Goal: Book appointment/travel/reservation

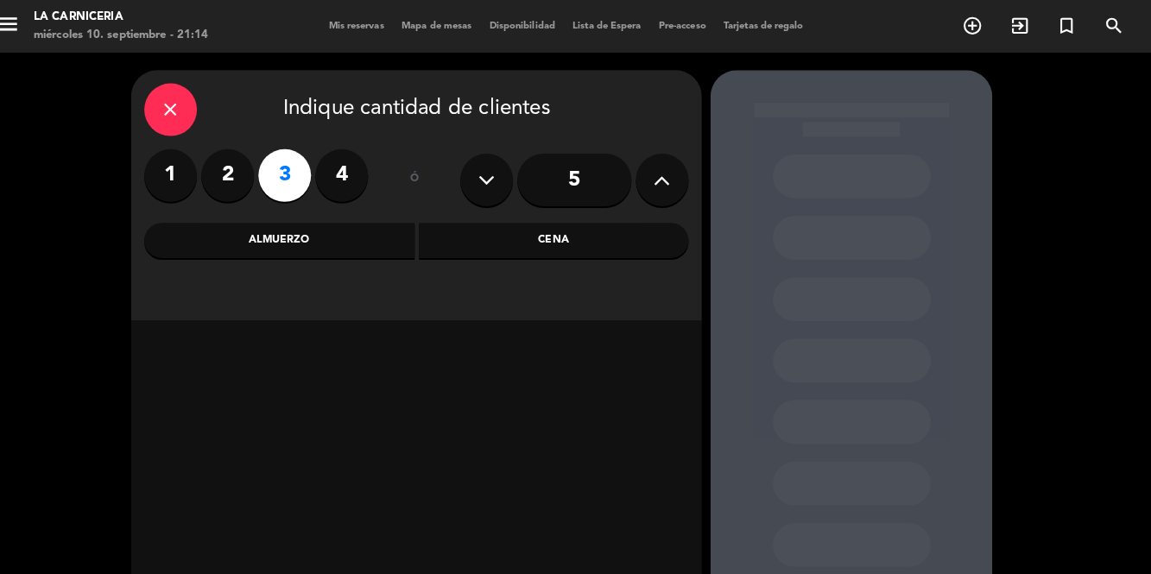
click at [556, 228] on div "Cena" at bounding box center [564, 236] width 266 height 35
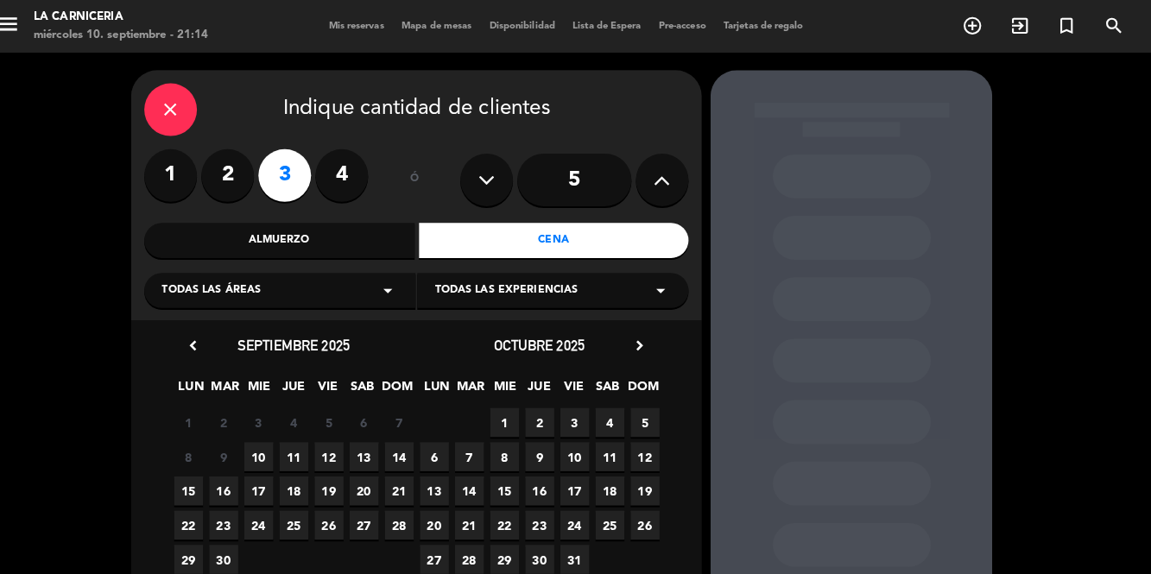
click at [274, 454] on span "10" at bounding box center [273, 449] width 29 height 29
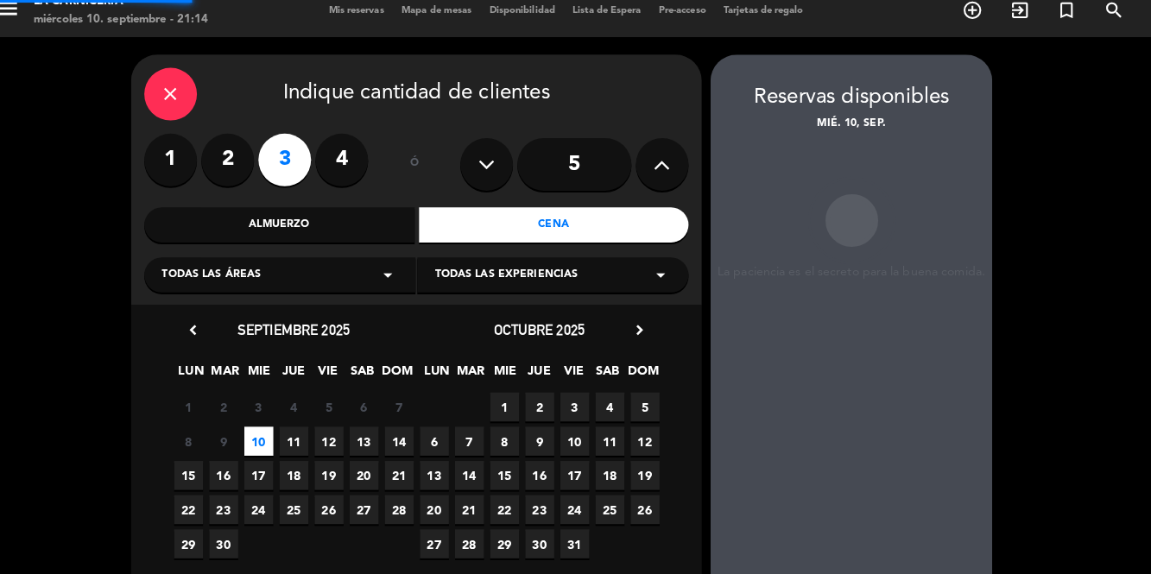
scroll to position [54, 0]
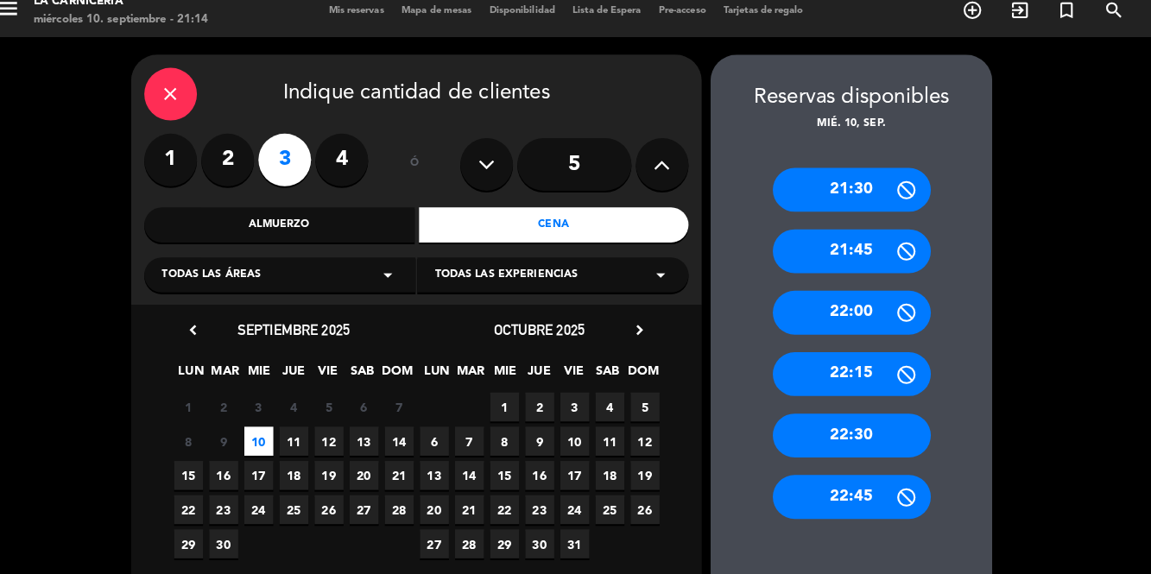
click at [861, 225] on div "21:45" at bounding box center [856, 246] width 155 height 43
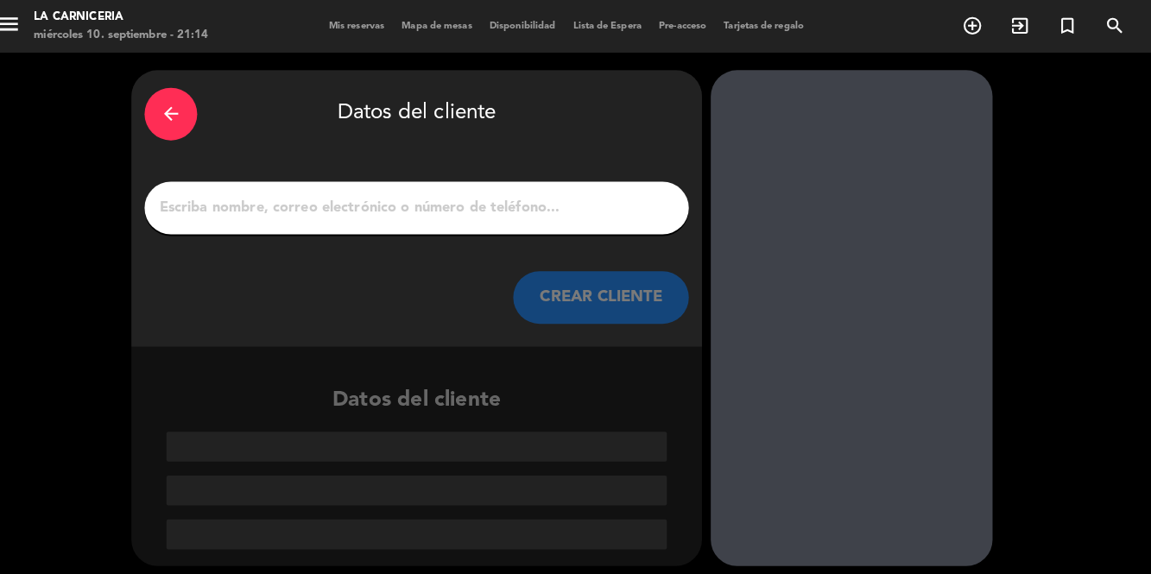
click at [430, 193] on input "1" at bounding box center [429, 205] width 510 height 24
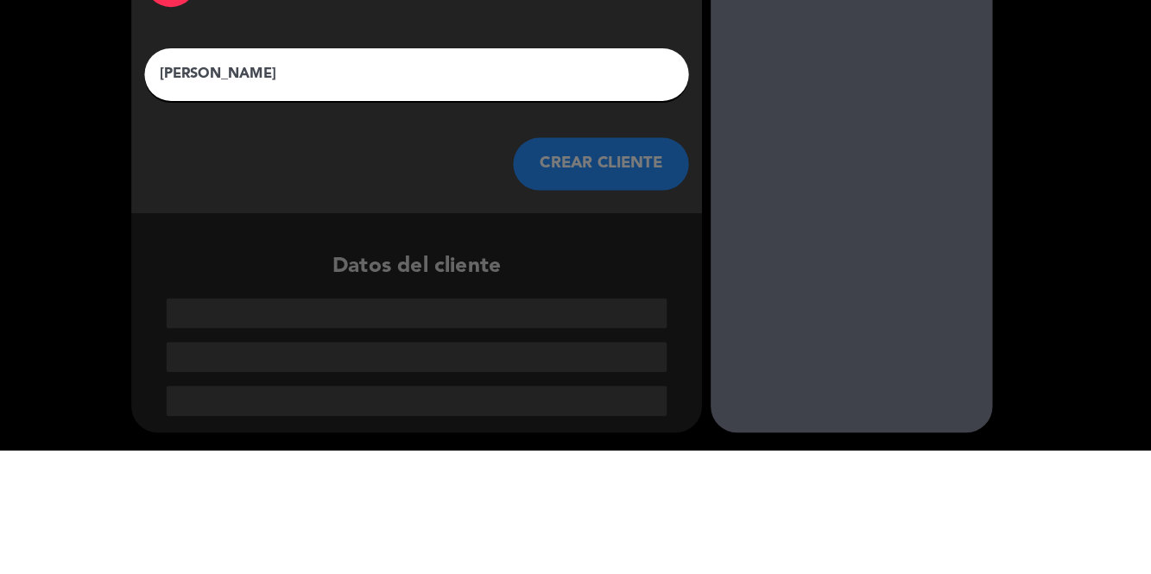
type input "[PERSON_NAME]"
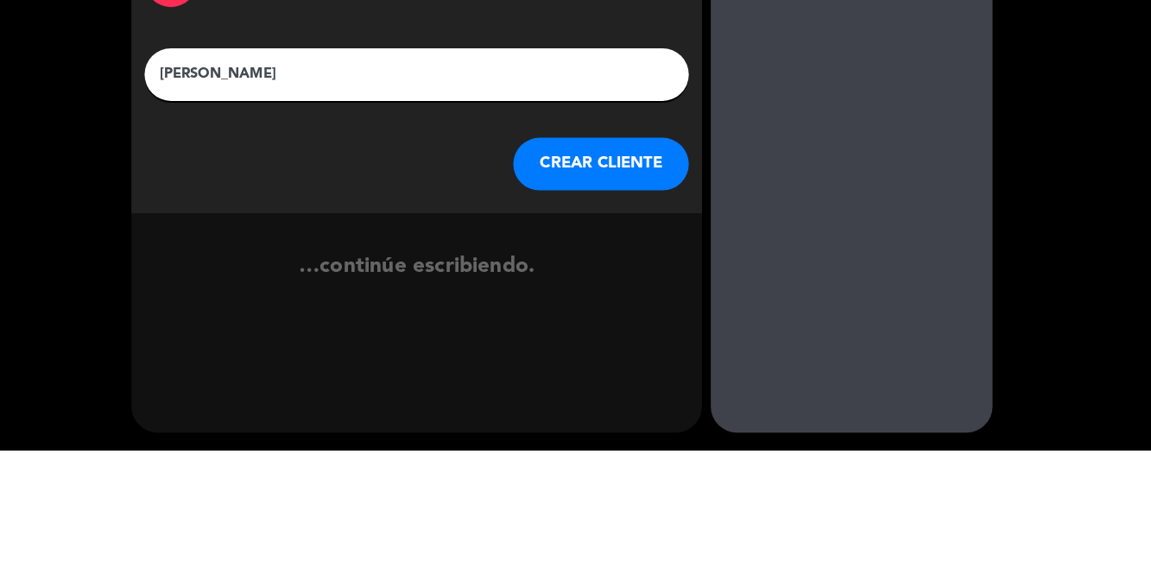
click at [637, 267] on button "CREAR CLIENTE" at bounding box center [609, 293] width 173 height 52
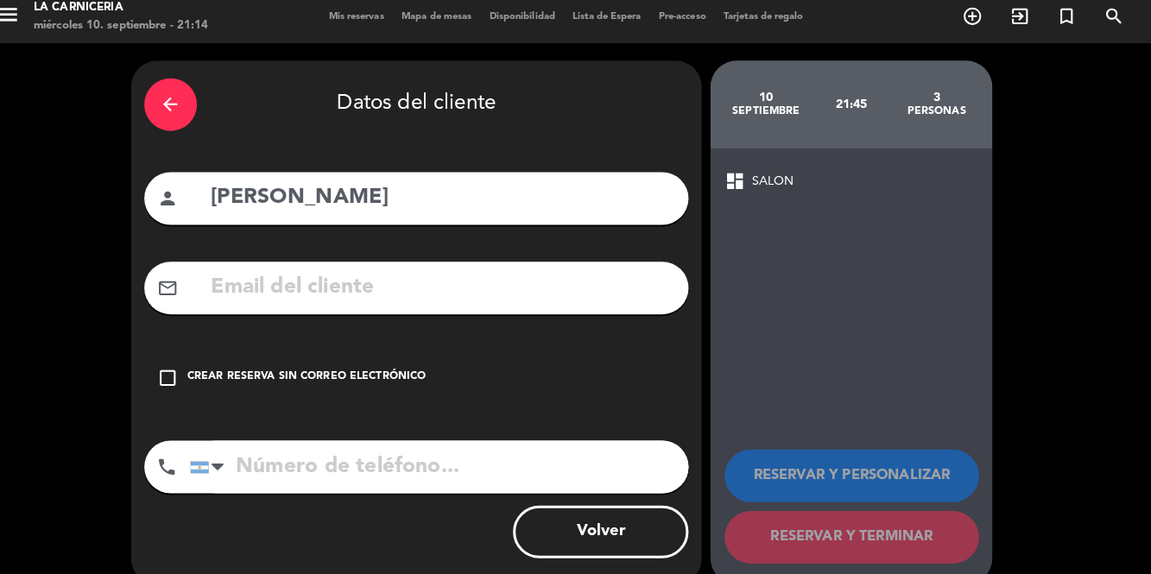
click at [339, 372] on div "Crear reserva sin correo electrónico" at bounding box center [320, 380] width 235 height 17
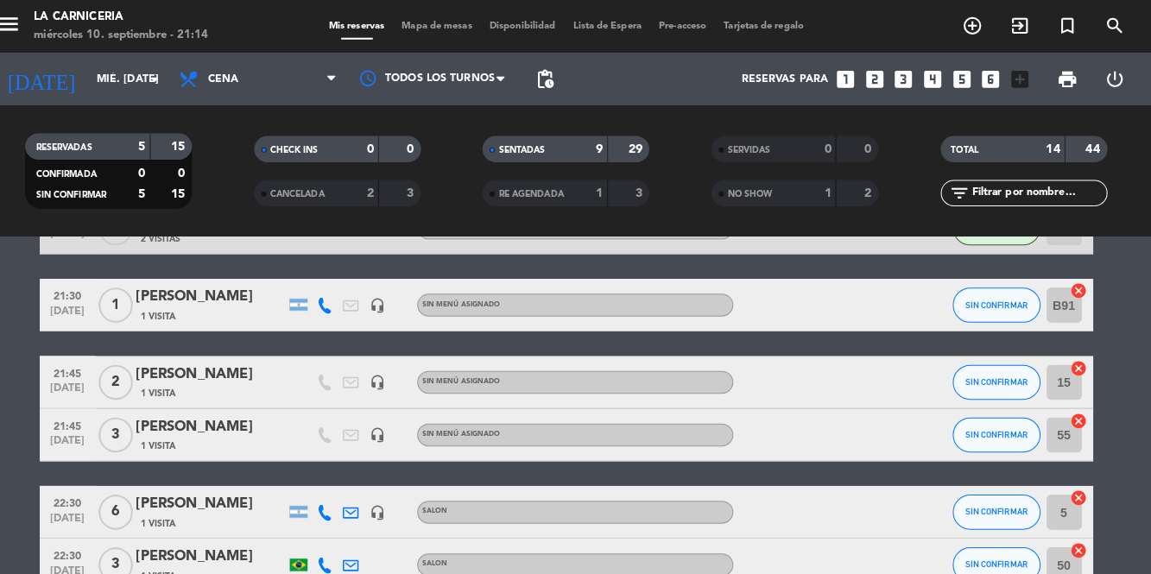
scroll to position [529, 0]
click at [1000, 295] on span "SIN CONFIRMAR" at bounding box center [998, 300] width 61 height 10
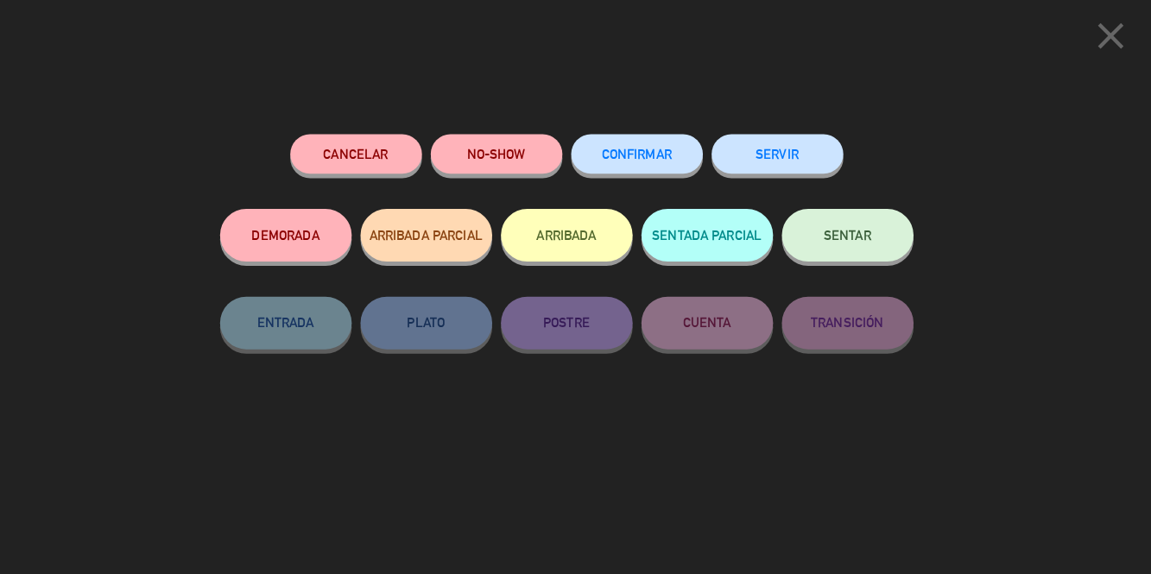
click at [862, 238] on span "SENTAR" at bounding box center [852, 231] width 47 height 15
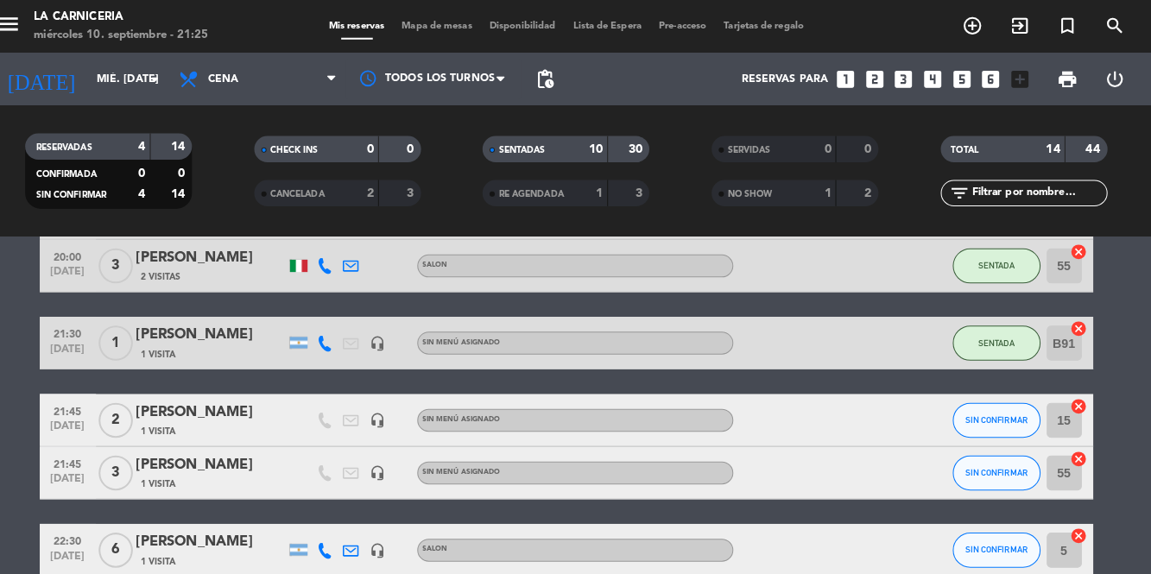
scroll to position [491, 0]
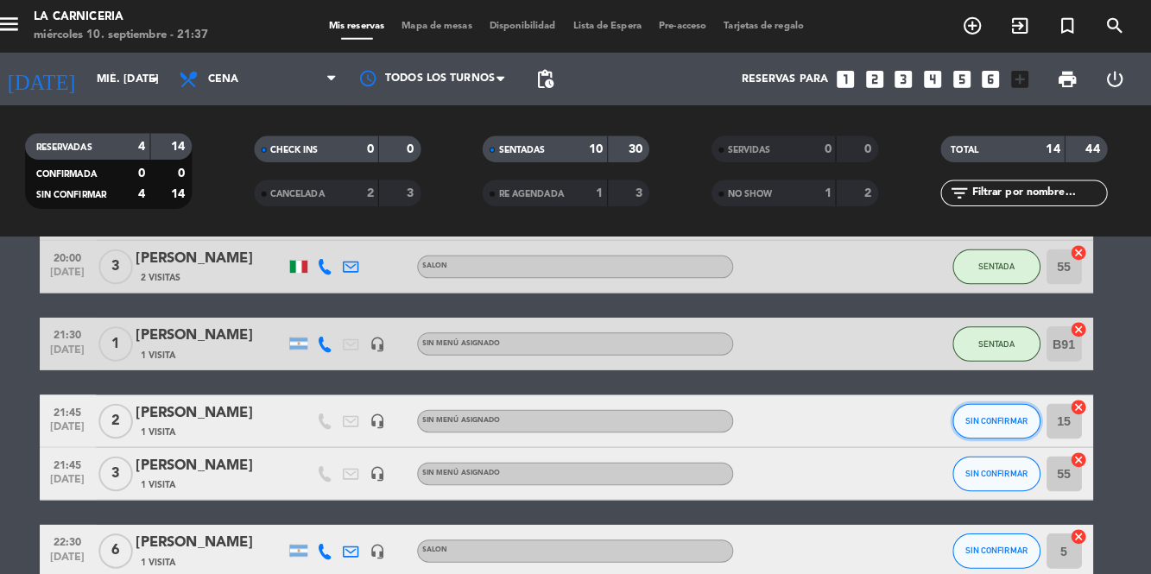
click at [1009, 409] on span "SIN CONFIRMAR" at bounding box center [998, 414] width 61 height 10
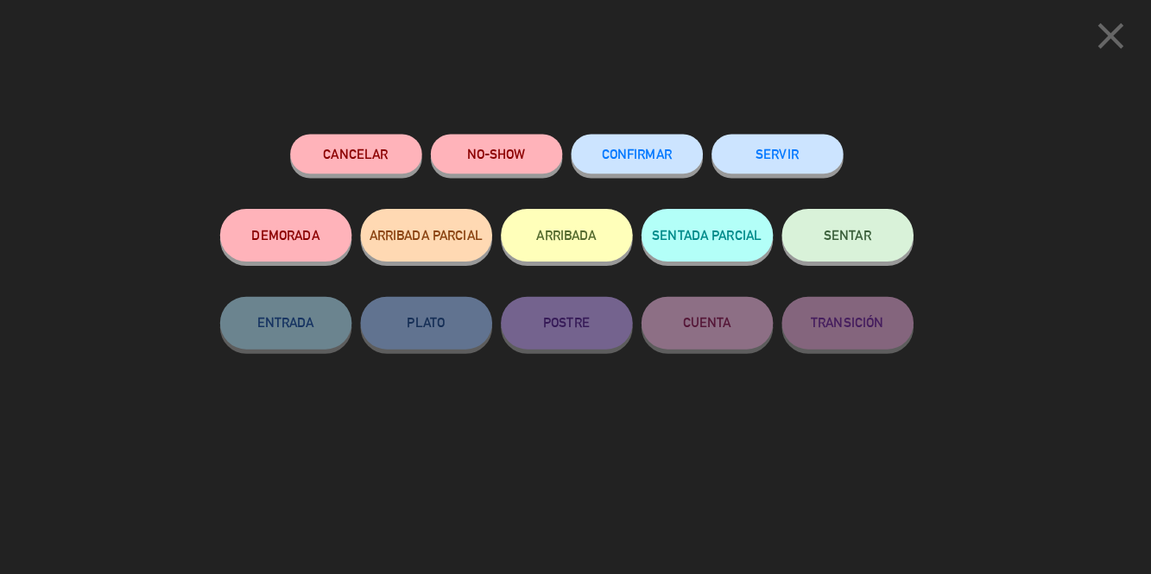
click at [1119, 43] on icon "close" at bounding box center [1111, 35] width 43 height 43
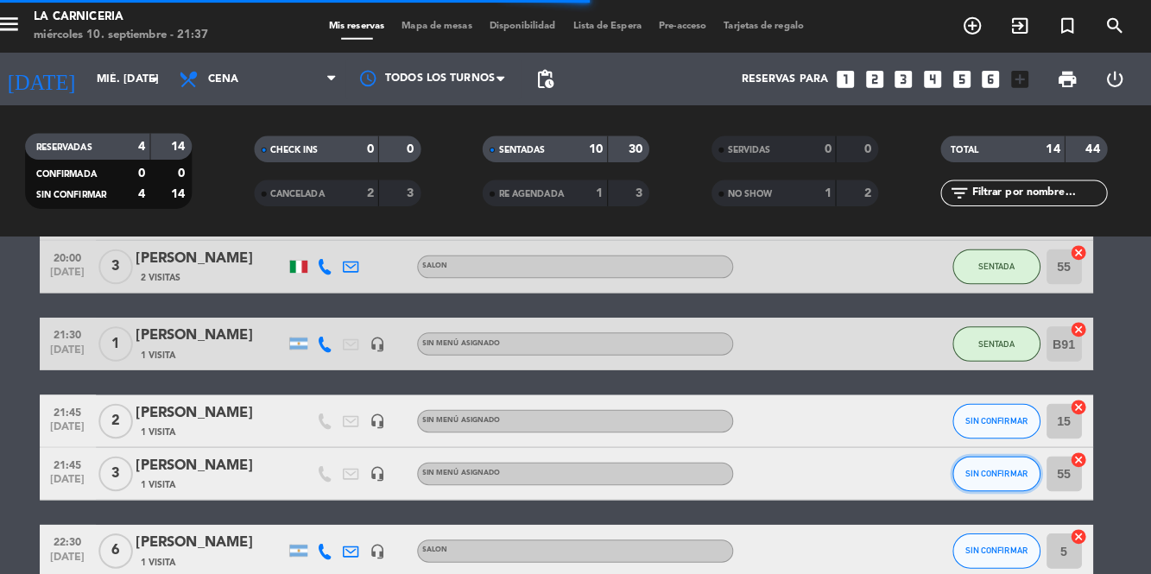
click at [1011, 461] on span "SIN CONFIRMAR" at bounding box center [998, 466] width 61 height 10
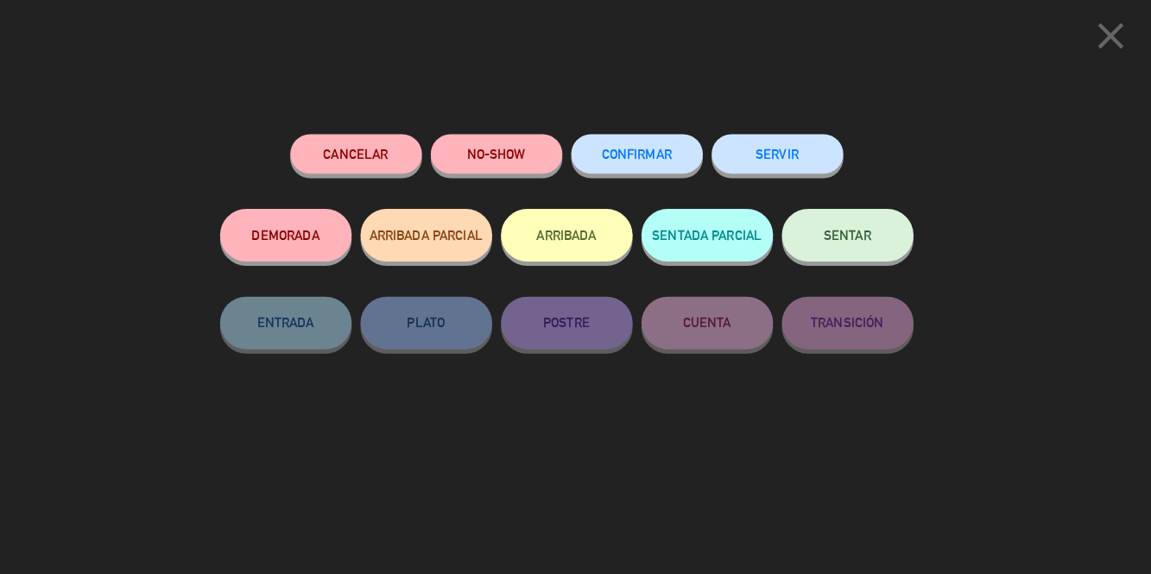
click at [857, 212] on button "SENTAR" at bounding box center [853, 232] width 130 height 52
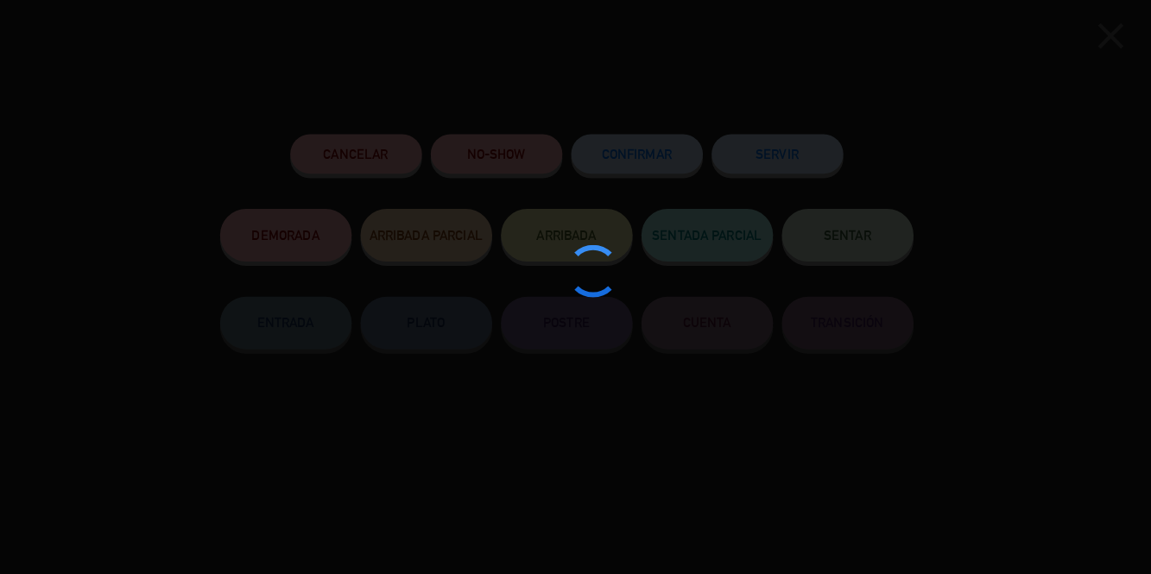
scroll to position [488, 0]
